Goal: Information Seeking & Learning: Learn about a topic

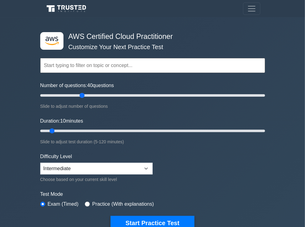
drag, startPoint x: 52, startPoint y: 96, endPoint x: 81, endPoint y: 98, distance: 29.7
type input "40"
click at [82, 98] on input "Number of questions: 40 questions" at bounding box center [152, 95] width 225 height 7
drag, startPoint x: 53, startPoint y: 131, endPoint x: 77, endPoint y: 132, distance: 23.8
click at [77, 132] on input "Duration: 25 minutes" at bounding box center [152, 130] width 225 height 7
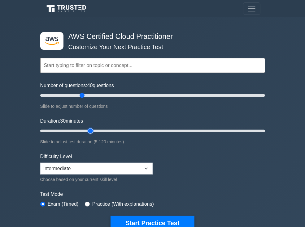
drag, startPoint x: 82, startPoint y: 129, endPoint x: 87, endPoint y: 128, distance: 5.0
type input "30"
click at [88, 129] on input "Duration: 30 minutes" at bounding box center [152, 130] width 225 height 7
drag, startPoint x: 83, startPoint y: 96, endPoint x: 73, endPoint y: 96, distance: 10.2
type input "30"
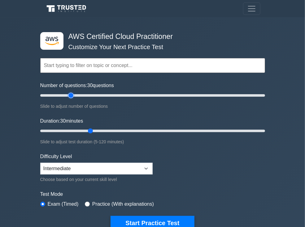
click at [73, 96] on input "Number of questions: 30 questions" at bounding box center [152, 95] width 225 height 7
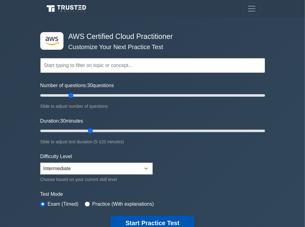
click at [137, 220] on button "Start Practice Test" at bounding box center [152, 223] width 84 height 14
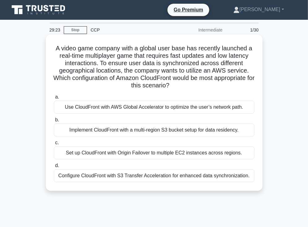
click at [156, 106] on div "Use CloudFront with AWS Global Accelerator to optimize the user’s network path." at bounding box center [154, 107] width 200 height 13
click at [54, 99] on input "a. Use CloudFront with AWS Global Accelerator to optimize the user’s network pa…" at bounding box center [54, 97] width 0 height 4
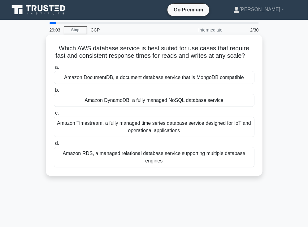
click at [122, 156] on div "Amazon RDS, a managed relational database service supporting multiple database …" at bounding box center [154, 157] width 200 height 20
click at [54, 146] on input "d. Amazon RDS, a managed relational database service supporting multiple databa…" at bounding box center [54, 144] width 0 height 4
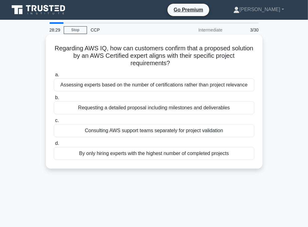
click at [160, 128] on div "Consulting AWS support teams separately for project validation" at bounding box center [154, 130] width 200 height 13
click at [54, 123] on input "c. Consulting AWS support teams separately for project validation" at bounding box center [54, 121] width 0 height 4
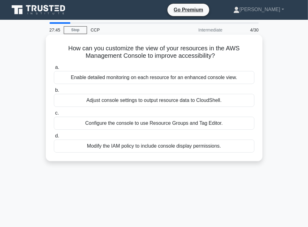
click at [134, 122] on div "Configure the console to use Resource Groups and Tag Editor." at bounding box center [154, 123] width 200 height 13
click at [54, 115] on input "c. Configure the console to use Resource Groups and Tag Editor." at bounding box center [54, 113] width 0 height 4
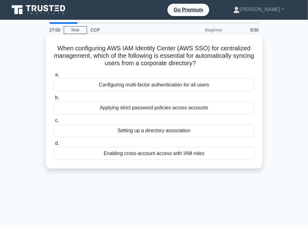
click at [160, 129] on div "Setting up a directory association" at bounding box center [154, 130] width 200 height 13
click at [54, 123] on input "c. Setting up a directory association" at bounding box center [54, 121] width 0 height 4
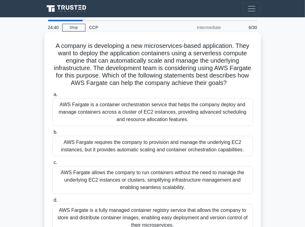
click at [139, 183] on div "AWS Fargate allows the company to run containers without the need to manage the…" at bounding box center [152, 180] width 200 height 28
click at [52, 165] on input "c. AWS Fargate allows the company to run containers without the need to manage …" at bounding box center [52, 163] width 0 height 4
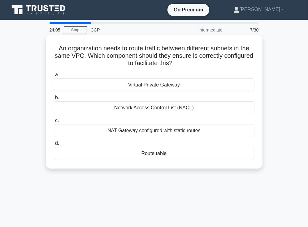
click at [154, 84] on div "Virtual Private Gateway" at bounding box center [154, 85] width 200 height 13
click at [54, 77] on input "a. Virtual Private Gateway" at bounding box center [54, 75] width 0 height 4
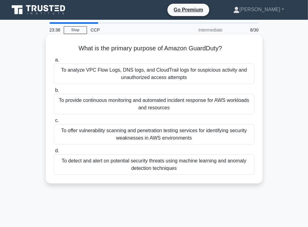
click at [120, 101] on div "To provide continuous monitoring and automated incident response for AWS worklo…" at bounding box center [154, 104] width 200 height 20
click at [54, 92] on input "b. To provide continuous monitoring and automated incident response for AWS wor…" at bounding box center [54, 90] width 0 height 4
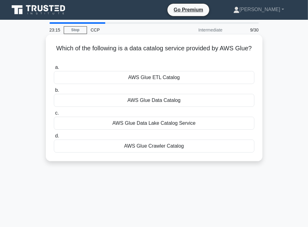
click at [161, 100] on div "AWS Glue Data Catalog" at bounding box center [154, 100] width 200 height 13
click at [54, 92] on input "b. AWS Glue Data Catalog" at bounding box center [54, 90] width 0 height 4
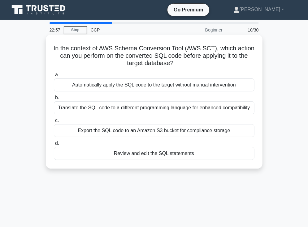
click at [162, 107] on div "Translate the SQL code to a different programming language for enhanced compati…" at bounding box center [154, 107] width 200 height 13
click at [54, 100] on input "b. Translate the SQL code to a different programming language for enhanced comp…" at bounding box center [54, 98] width 0 height 4
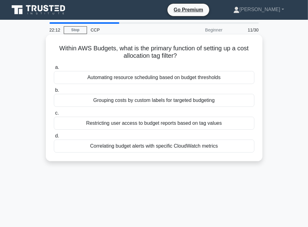
click at [110, 96] on div "Grouping costs by custom labels for targeted budgeting" at bounding box center [154, 100] width 200 height 13
click at [54, 92] on input "b. Grouping costs by custom labels for targeted budgeting" at bounding box center [54, 90] width 0 height 4
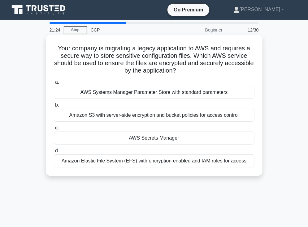
click at [107, 114] on div "Amazon S3 with server-side encryption and bucket policies for access control" at bounding box center [154, 115] width 200 height 13
click at [54, 107] on input "b. Amazon S3 with server-side encryption and bucket policies for access control" at bounding box center [54, 105] width 0 height 4
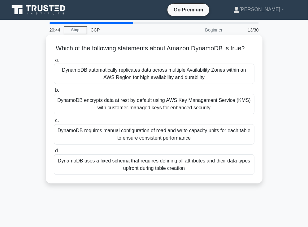
click at [167, 163] on div "DynamoDB uses a fixed schema that requires defining all attributes and their da…" at bounding box center [154, 165] width 200 height 20
click at [54, 153] on input "d. DynamoDB uses a fixed schema that requires defining all attributes and their…" at bounding box center [54, 151] width 0 height 4
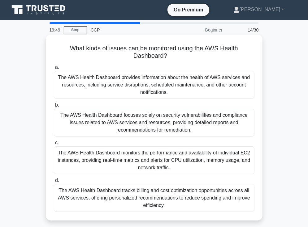
click at [161, 154] on div "The AWS Health Dashboard monitors the performance and availability of individua…" at bounding box center [154, 161] width 200 height 28
click at [54, 145] on input "c. The AWS Health Dashboard monitors the performance and availability of indivi…" at bounding box center [54, 143] width 0 height 4
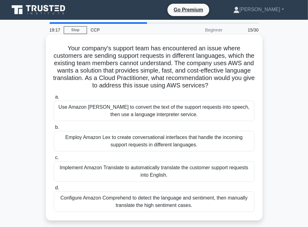
click at [126, 202] on div "Configure Amazon Comprehend to detect the language and sentiment, then manually…" at bounding box center [154, 202] width 200 height 20
click at [54, 190] on input "d. Configure Amazon Comprehend to detect the language and sentiment, then manua…" at bounding box center [54, 188] width 0 height 4
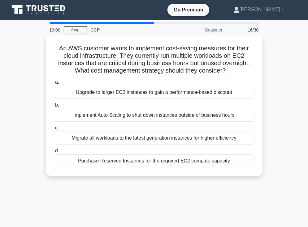
click at [156, 114] on div "Implement Auto Scaling to shut down instances outside of business hours" at bounding box center [154, 115] width 200 height 13
click at [54, 107] on input "b. Implement Auto Scaling to shut down instances outside of business hours" at bounding box center [54, 105] width 0 height 4
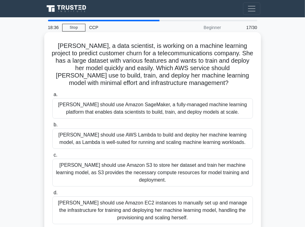
click at [158, 109] on div "Sarah should use Amazon SageMaker, a fully-managed machine learning platform th…" at bounding box center [152, 108] width 200 height 20
click at [52, 97] on input "a. Sarah should use Amazon SageMaker, a fully-managed machine learning platform…" at bounding box center [52, 95] width 0 height 4
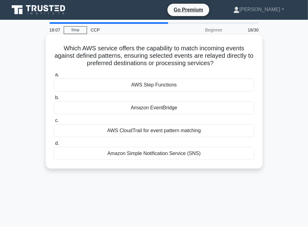
click at [156, 152] on div "Amazon Simple Notification Service (SNS)" at bounding box center [154, 153] width 200 height 13
click at [54, 146] on input "d. Amazon Simple Notification Service (SNS)" at bounding box center [54, 144] width 0 height 4
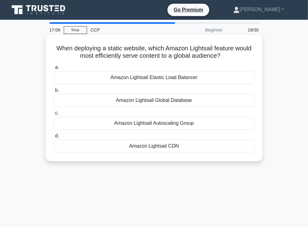
click at [175, 144] on div "Amazon Lightsail CDN" at bounding box center [154, 146] width 200 height 13
click at [54, 138] on input "d. Amazon Lightsail CDN" at bounding box center [54, 136] width 0 height 4
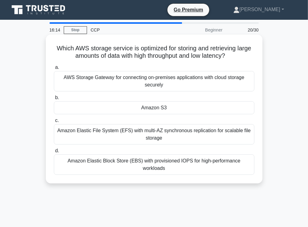
click at [159, 158] on div "Amazon Elastic Block Store (EBS) with provisioned IOPS for high-performance wor…" at bounding box center [154, 165] width 200 height 20
click at [54, 153] on input "d. Amazon Elastic Block Store (EBS) with provisioned IOPS for high-performance …" at bounding box center [54, 151] width 0 height 4
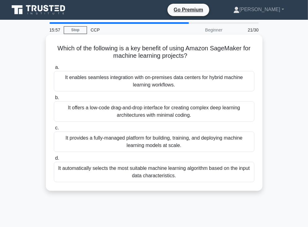
click at [158, 110] on div "It offers a low-code drag-and-drop interface for creating complex deep learning…" at bounding box center [154, 111] width 200 height 20
click at [54, 100] on input "b. It offers a low-code drag-and-drop interface for creating complex deep learn…" at bounding box center [54, 98] width 0 height 4
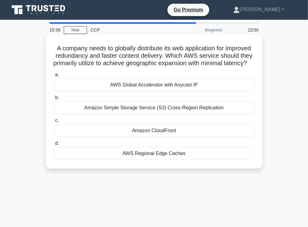
click at [132, 114] on div "Amazon Simple Storage Service (S3) Cross-Region Replication" at bounding box center [154, 107] width 200 height 13
click at [54, 100] on input "b. Amazon Simple Storage Service (S3) Cross-Region Replication" at bounding box center [54, 98] width 0 height 4
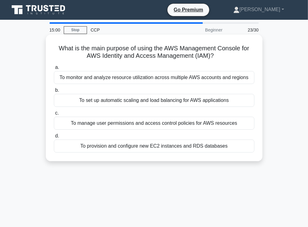
click at [148, 79] on div "To monitor and analyze resource utilization across multiple AWS accounts and re…" at bounding box center [154, 77] width 200 height 13
click at [54, 70] on input "a. To monitor and analyze resource utilization across multiple AWS accounts and…" at bounding box center [54, 68] width 0 height 4
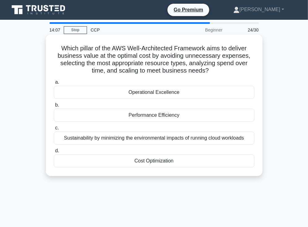
click at [192, 161] on div "Cost Optimization" at bounding box center [154, 161] width 200 height 13
click at [54, 153] on input "d. Cost Optimization" at bounding box center [54, 151] width 0 height 4
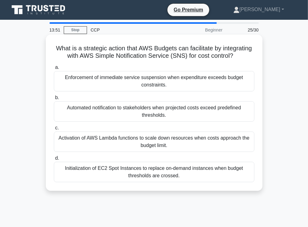
click at [196, 107] on div "Automated notification to stakeholders when projected costs exceed predefined t…" at bounding box center [154, 111] width 200 height 20
click at [54, 100] on input "b. Automated notification to stakeholders when projected costs exceed predefine…" at bounding box center [54, 98] width 0 height 4
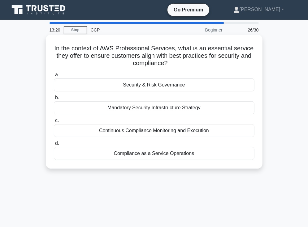
click at [159, 81] on div "Security & Risk Governance" at bounding box center [154, 85] width 200 height 13
click at [54, 77] on input "a. Security & Risk Governance" at bounding box center [54, 75] width 0 height 4
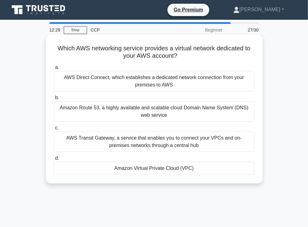
click at [90, 75] on div "AWS Direct Connect, which establishes a dedicated network connection from your …" at bounding box center [154, 81] width 200 height 20
click at [54, 70] on input "a. AWS Direct Connect, which establishes a dedicated network connection from yo…" at bounding box center [54, 68] width 0 height 4
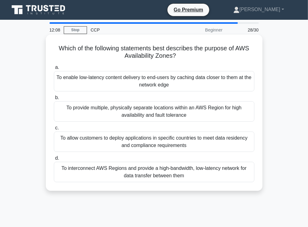
click at [101, 106] on div "To provide multiple, physically separate locations within an AWS Region for hig…" at bounding box center [154, 111] width 200 height 20
click at [54, 100] on input "b. To provide multiple, physically separate locations within an AWS Region for …" at bounding box center [54, 98] width 0 height 4
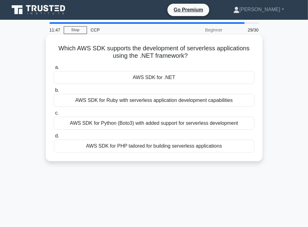
click at [178, 79] on div "AWS SDK for .NET" at bounding box center [154, 77] width 200 height 13
click at [54, 70] on input "a. AWS SDK for .NET" at bounding box center [54, 68] width 0 height 4
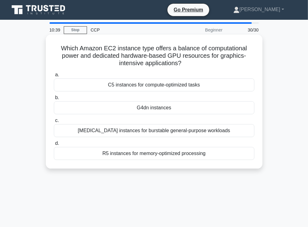
drag, startPoint x: 191, startPoint y: 83, endPoint x: 188, endPoint y: 92, distance: 9.0
click at [191, 84] on div "C5 instances for compute-optimized tasks" at bounding box center [154, 85] width 200 height 13
click at [54, 77] on input "a. C5 instances for compute-optimized tasks" at bounding box center [54, 75] width 0 height 4
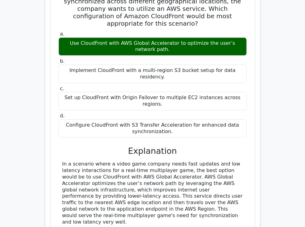
scroll to position [840, 0]
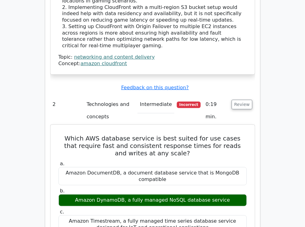
scroll to position [991, 0]
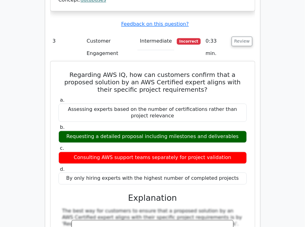
scroll to position [1379, 0]
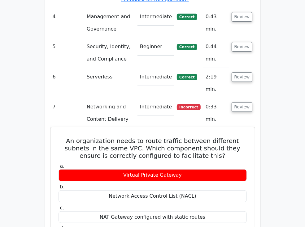
scroll to position [1847, 0]
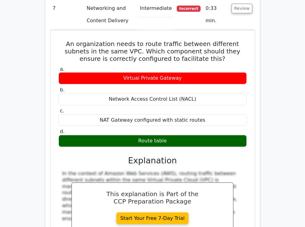
drag, startPoint x: 275, startPoint y: 110, endPoint x: 235, endPoint y: 111, distance: 39.9
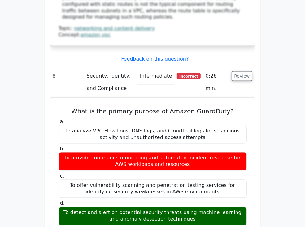
scroll to position [2155, 0]
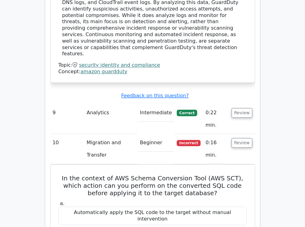
scroll to position [2490, 0]
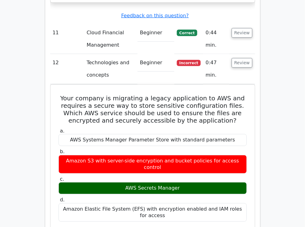
scroll to position [2898, 0]
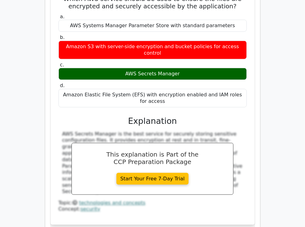
scroll to position [3089, 0]
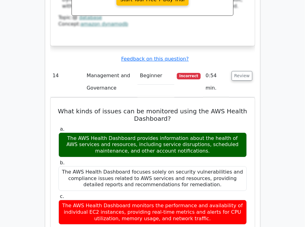
scroll to position [3498, 0]
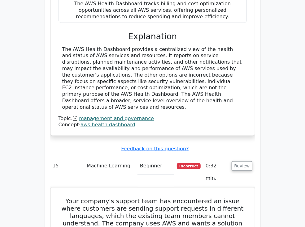
scroll to position [3754, 0]
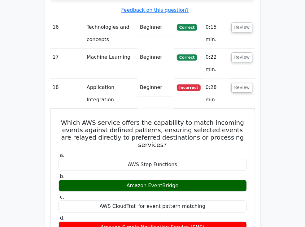
scroll to position [4200, 0]
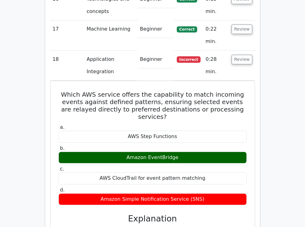
scroll to position [4257, 0]
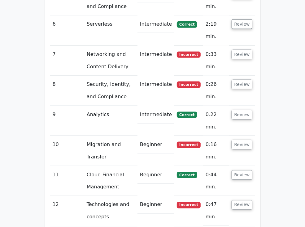
scroll to position [1116, 0]
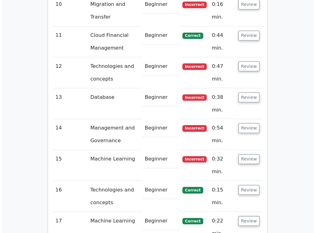
scroll to position [1335, 0]
